Goal: Information Seeking & Learning: Understand process/instructions

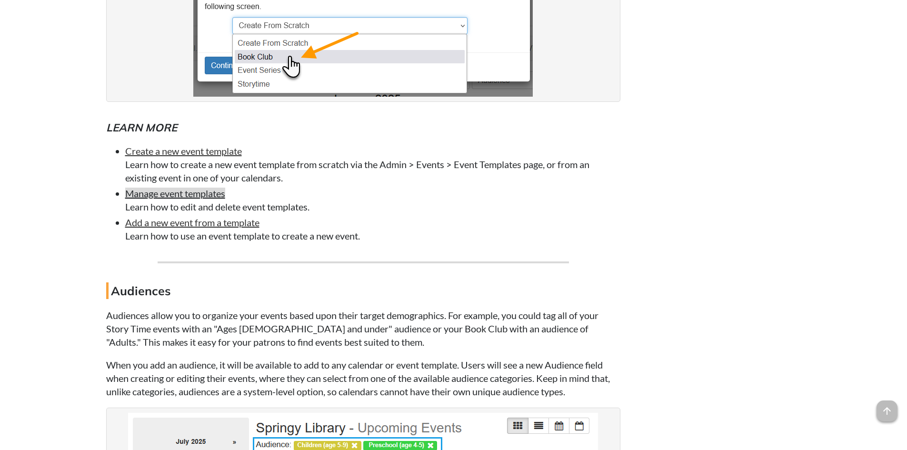
scroll to position [953, 0]
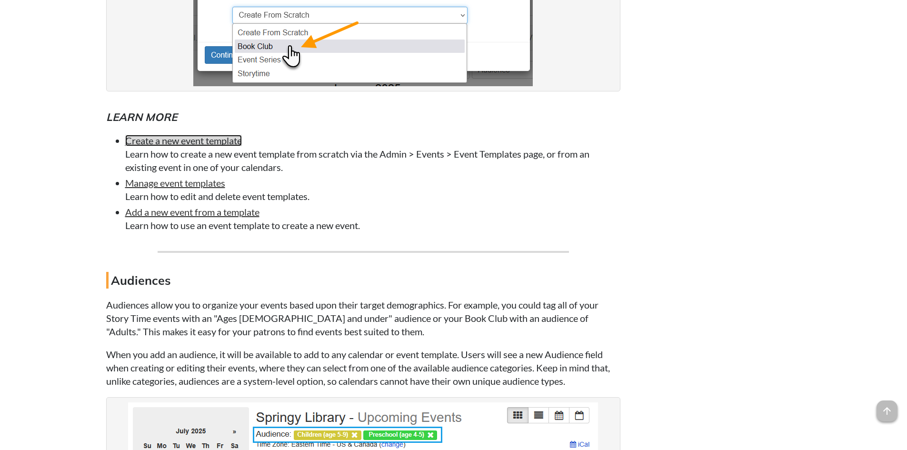
click at [196, 145] on link "Create a new event template" at bounding box center [183, 140] width 117 height 11
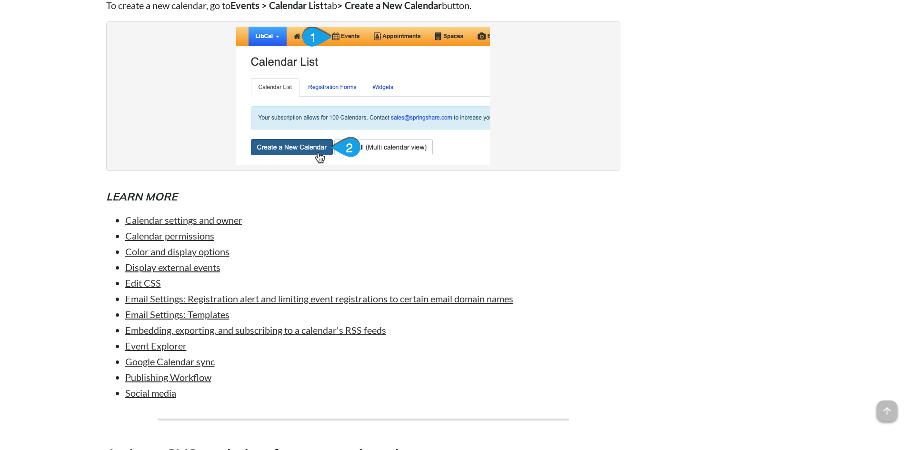
scroll to position [4429, 0]
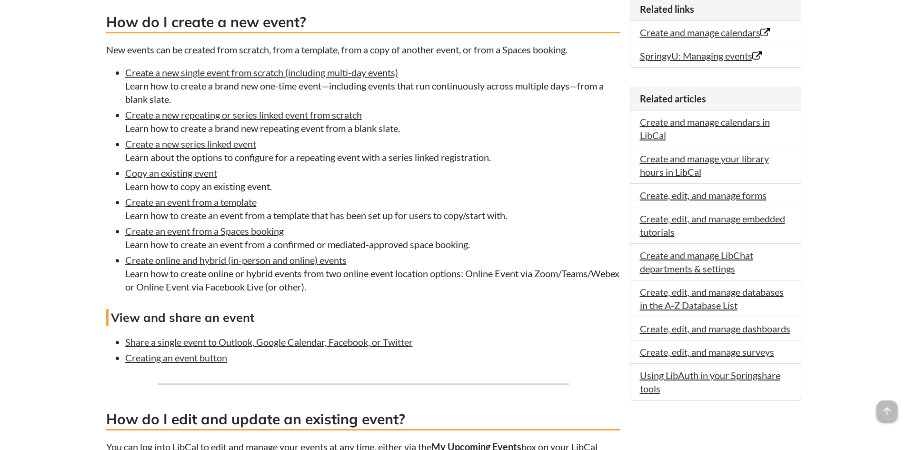
scroll to position [381, 0]
click at [205, 118] on link "Create a new repeating or series linked event from scratch" at bounding box center [243, 115] width 237 height 11
